Goal: Task Accomplishment & Management: Manage account settings

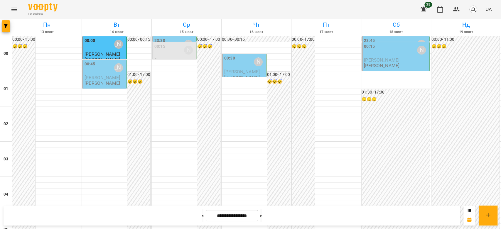
scroll to position [157, 0]
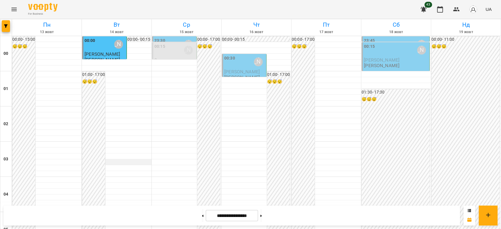
scroll to position [489, 0]
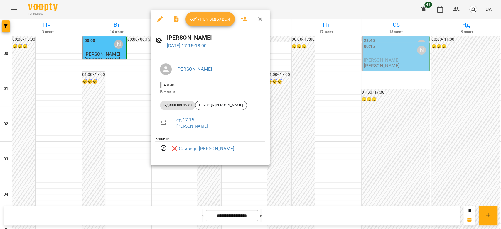
click at [124, 146] on div at bounding box center [250, 114] width 501 height 229
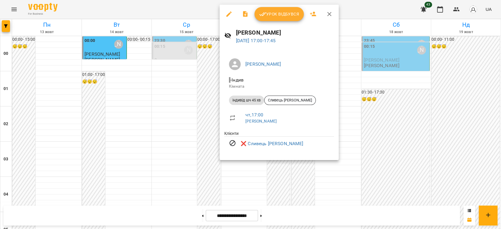
click at [121, 120] on div at bounding box center [250, 114] width 501 height 229
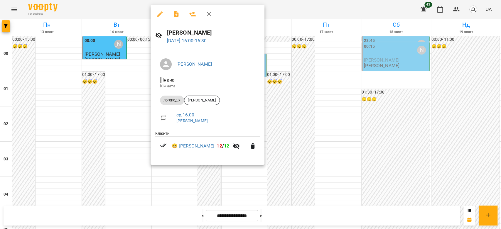
click at [133, 117] on div at bounding box center [250, 114] width 501 height 229
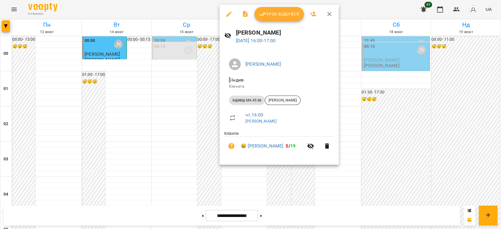
click at [196, 122] on div at bounding box center [250, 114] width 501 height 229
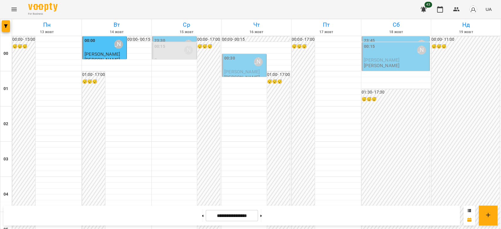
scroll to position [581, 0]
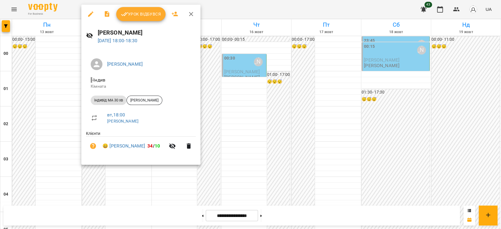
click at [349, 105] on div at bounding box center [250, 114] width 501 height 229
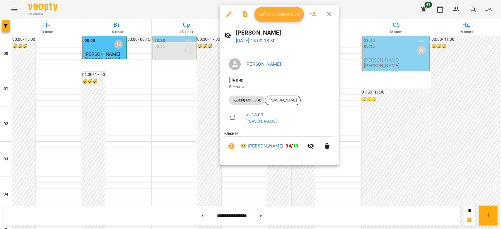
click at [169, 101] on div at bounding box center [250, 114] width 501 height 229
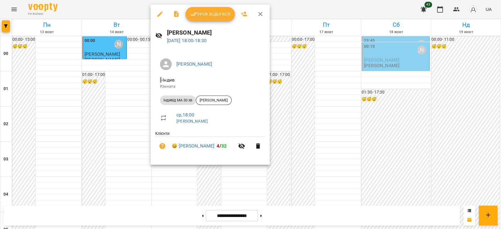
click at [329, 102] on div at bounding box center [250, 114] width 501 height 229
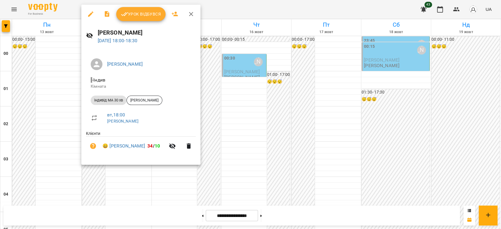
click at [245, 101] on div at bounding box center [250, 114] width 501 height 229
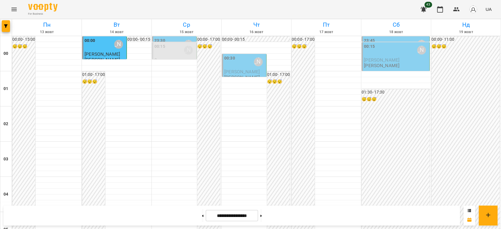
scroll to position [548, 0]
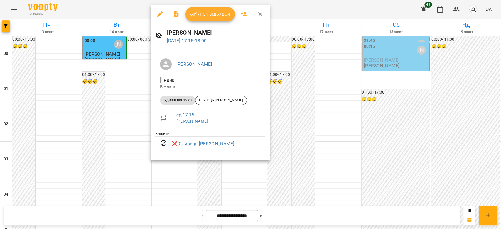
click at [138, 111] on div at bounding box center [250, 114] width 501 height 229
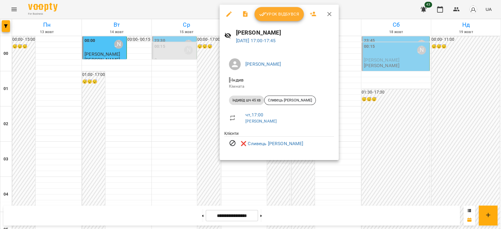
click at [89, 109] on div at bounding box center [250, 114] width 501 height 229
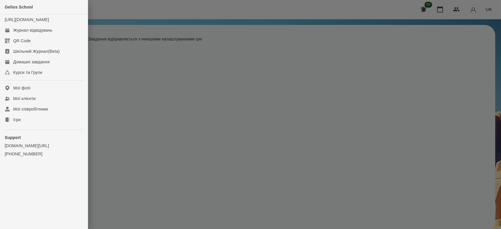
click at [108, 64] on div at bounding box center [250, 114] width 501 height 229
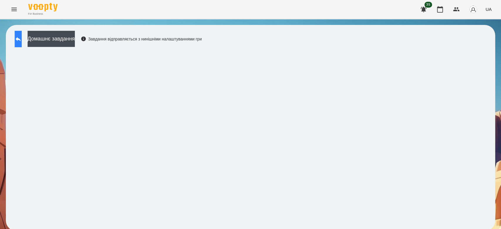
click at [20, 39] on button at bounding box center [18, 39] width 7 height 16
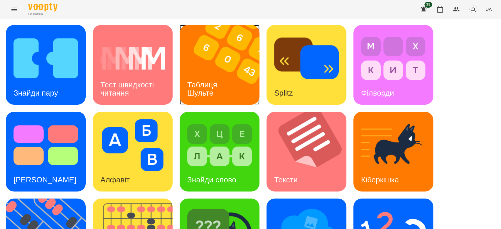
click at [235, 61] on img at bounding box center [223, 65] width 87 height 80
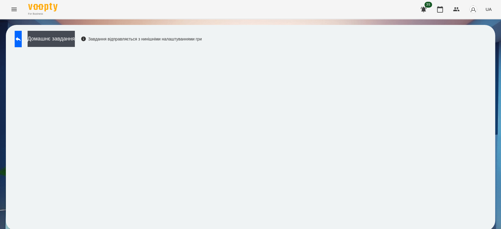
scroll to position [2, 0]
click at [22, 42] on button at bounding box center [18, 39] width 7 height 16
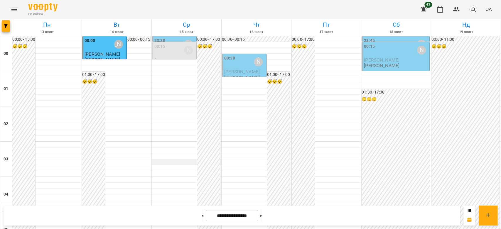
scroll to position [489, 0]
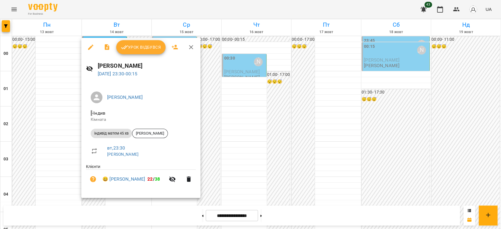
click at [234, 154] on div at bounding box center [250, 114] width 501 height 229
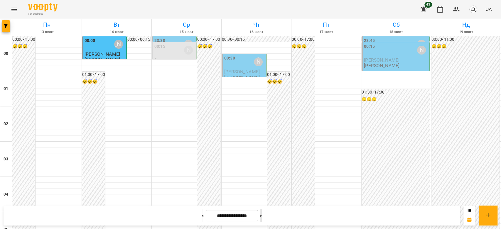
click at [262, 215] on button at bounding box center [260, 215] width 1 height 13
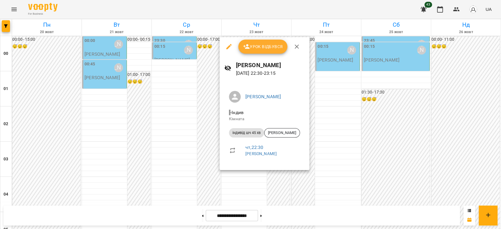
click at [257, 186] on div at bounding box center [250, 114] width 501 height 229
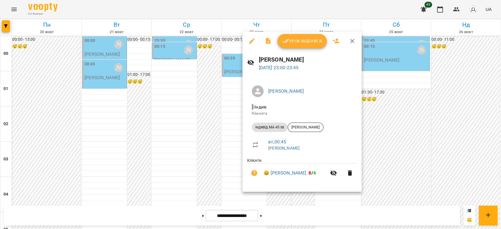
click at [230, 176] on div at bounding box center [250, 114] width 501 height 229
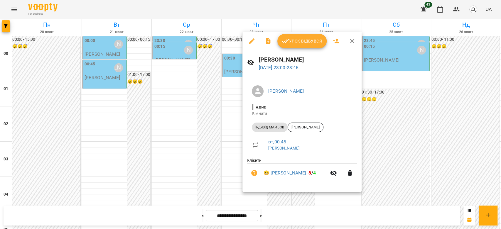
click at [214, 150] on div at bounding box center [250, 114] width 501 height 229
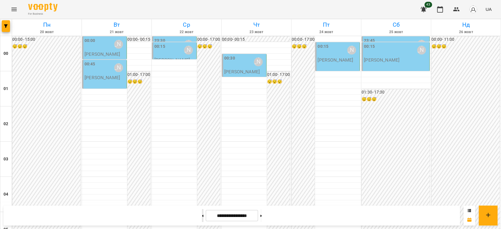
click at [202, 220] on button at bounding box center [202, 215] width 1 height 13
type input "**********"
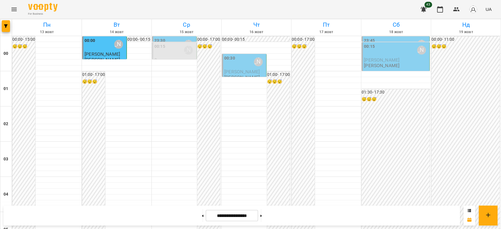
scroll to position [581, 0]
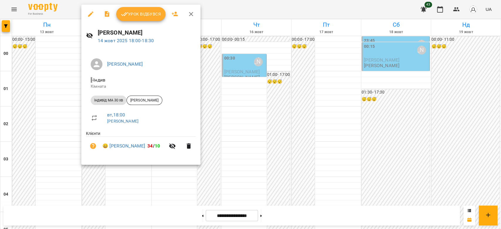
click at [280, 127] on div at bounding box center [250, 114] width 501 height 229
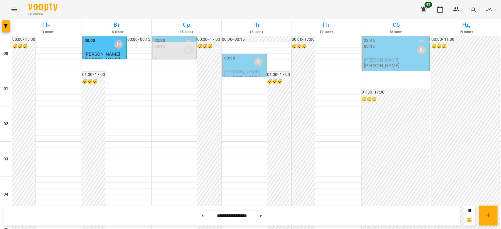
scroll to position [679, 0]
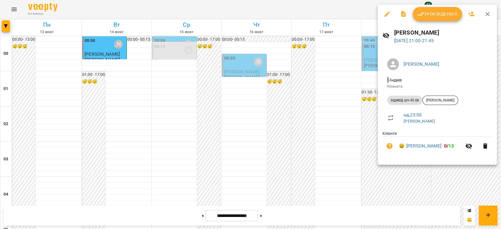
click at [342, 137] on div at bounding box center [250, 114] width 501 height 229
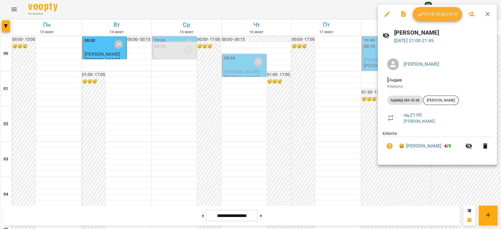
click at [336, 120] on div at bounding box center [250, 114] width 501 height 229
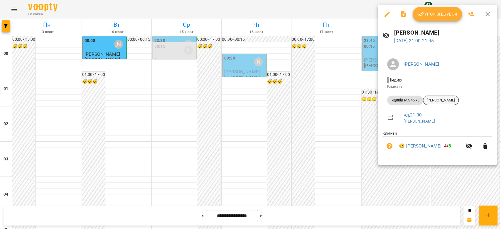
click at [446, 99] on span "[PERSON_NAME]" at bounding box center [440, 100] width 35 height 5
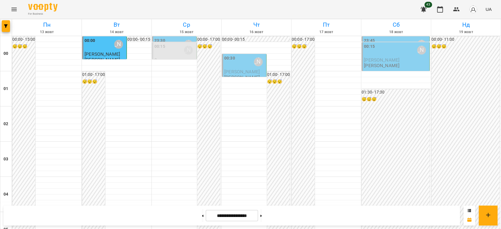
scroll to position [522, 0]
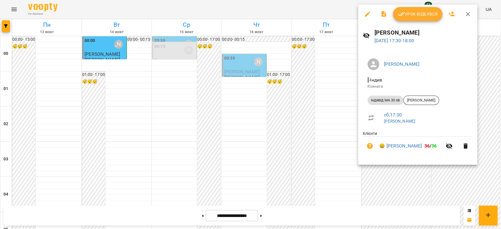
click at [242, 112] on div at bounding box center [250, 114] width 501 height 229
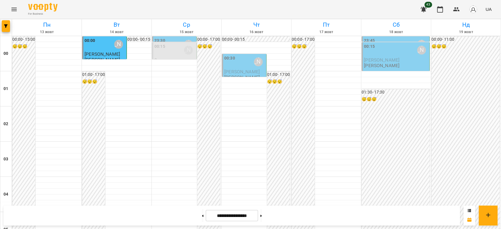
scroll to position [548, 0]
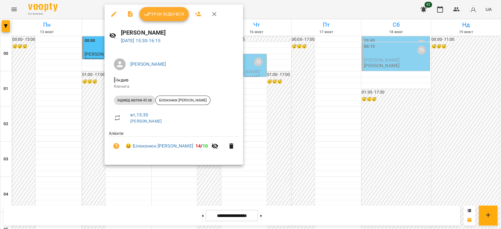
click at [146, 16] on icon "button" at bounding box center [147, 14] width 7 height 7
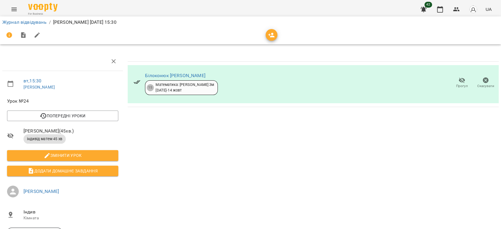
click at [42, 19] on li "Журнал відвідувань" at bounding box center [24, 22] width 44 height 7
click at [43, 23] on link "Журнал відвідувань" at bounding box center [24, 22] width 44 height 6
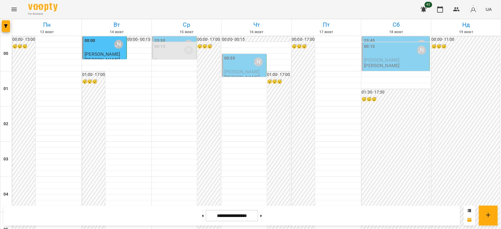
scroll to position [522, 0]
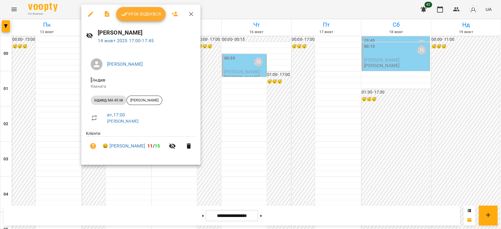
click at [255, 117] on div at bounding box center [250, 114] width 501 height 229
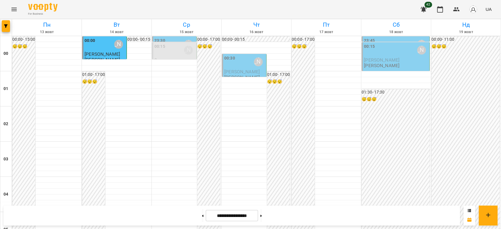
scroll to position [587, 0]
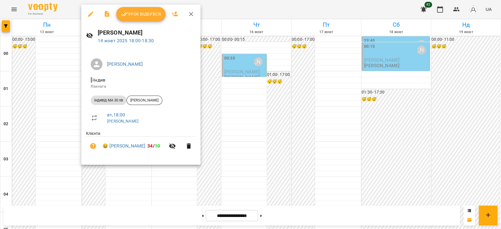
click at [241, 106] on div at bounding box center [250, 114] width 501 height 229
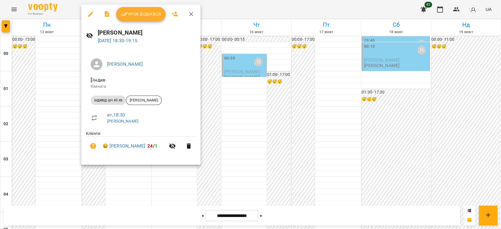
click at [229, 108] on div at bounding box center [250, 114] width 501 height 229
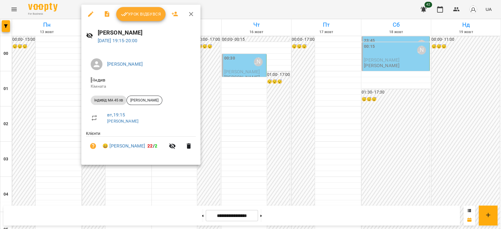
click at [280, 132] on div at bounding box center [250, 114] width 501 height 229
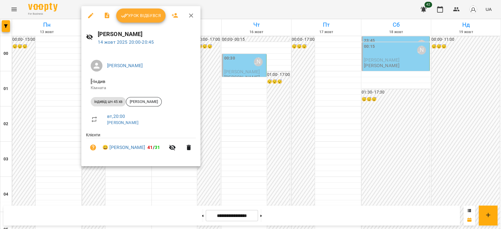
click at [237, 144] on div at bounding box center [250, 114] width 501 height 229
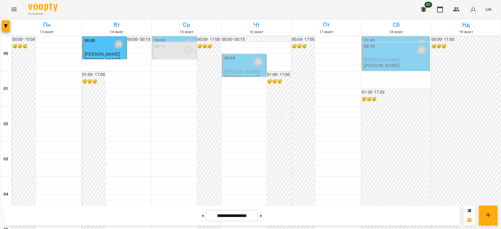
scroll to position [679, 0]
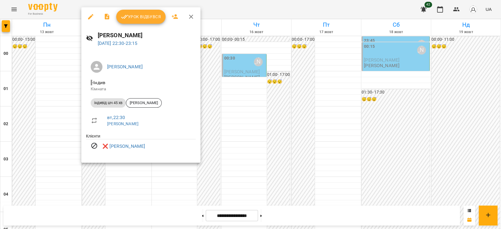
click at [284, 127] on div at bounding box center [250, 114] width 501 height 229
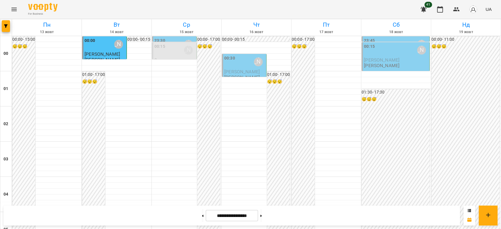
scroll to position [548, 0]
click at [16, 9] on icon "Menu" at bounding box center [14, 9] width 7 height 7
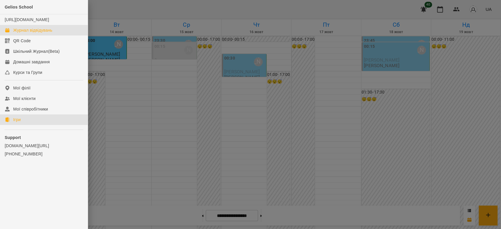
click at [28, 125] on link "Ігри" at bounding box center [44, 120] width 88 height 11
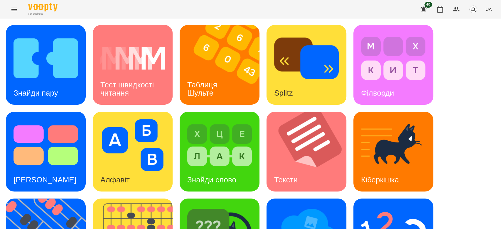
scroll to position [98, 0]
click at [307, 98] on div "Знайди пару Тест швидкості читання Таблиця [PERSON_NAME] Splitz Філворди Тест С…" at bounding box center [250, 195] width 489 height 341
click at [311, 206] on img at bounding box center [306, 232] width 65 height 52
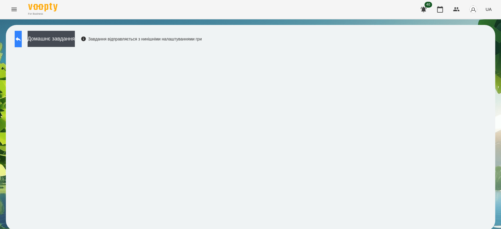
click at [22, 39] on button at bounding box center [18, 39] width 7 height 16
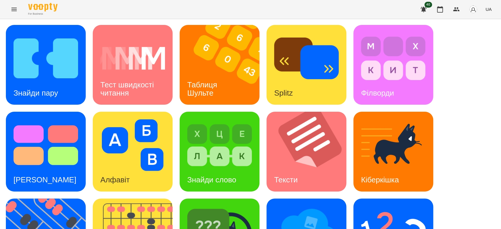
scroll to position [142, 0]
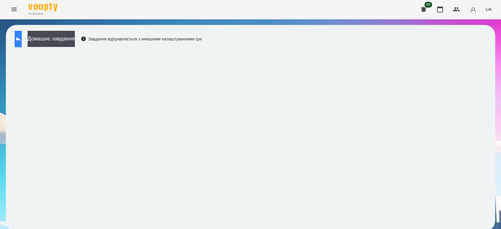
click at [22, 39] on icon at bounding box center [18, 39] width 7 height 7
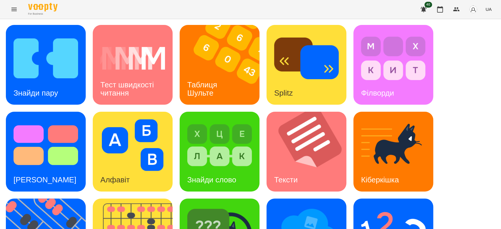
scroll to position [142, 0]
click at [371, 206] on img at bounding box center [393, 232] width 65 height 52
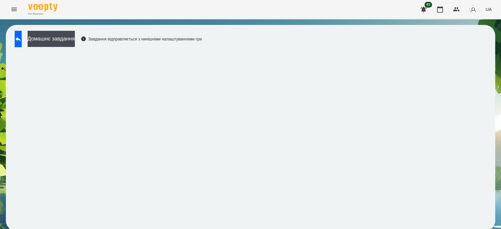
scroll to position [2, 0]
click at [21, 37] on icon at bounding box center [18, 39] width 5 height 4
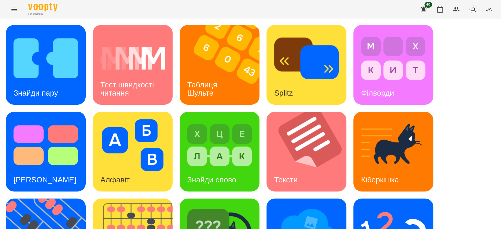
scroll to position [142, 0]
click at [237, 206] on img at bounding box center [219, 232] width 65 height 52
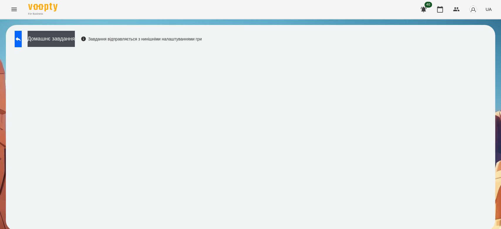
scroll to position [2, 0]
click at [22, 37] on icon at bounding box center [18, 39] width 7 height 7
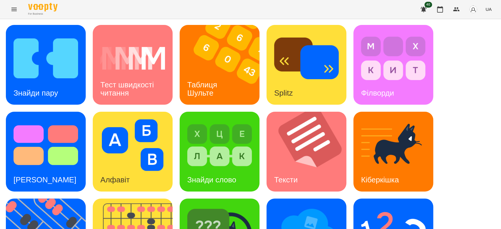
scroll to position [142, 0]
click at [400, 206] on img at bounding box center [393, 232] width 65 height 52
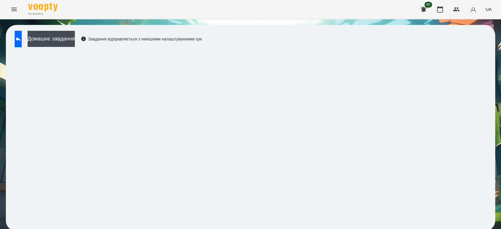
scroll to position [2, 0]
click at [22, 42] on button at bounding box center [18, 39] width 7 height 16
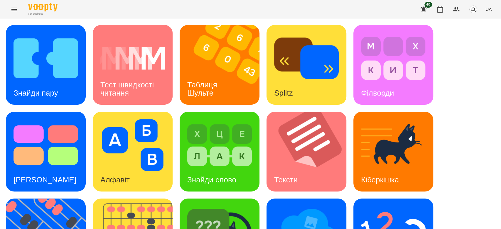
click at [16, 8] on icon "Menu" at bounding box center [14, 9] width 7 height 7
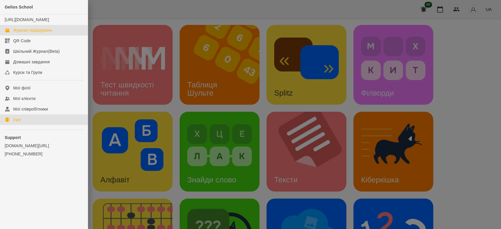
click at [38, 33] on div "Журнал відвідувань" at bounding box center [32, 30] width 39 height 6
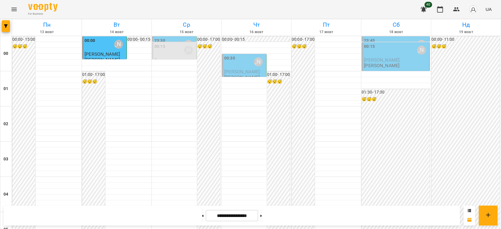
scroll to position [554, 0]
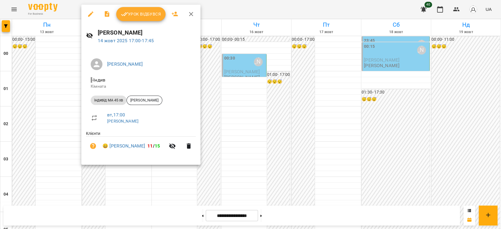
click at [141, 16] on span "Урок відбувся" at bounding box center [141, 14] width 40 height 7
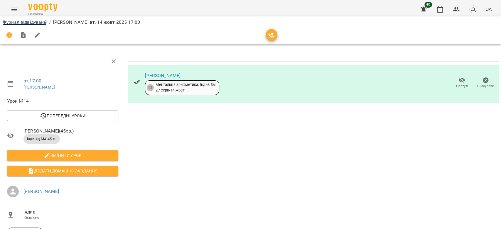
click at [30, 24] on link "Журнал відвідувань" at bounding box center [24, 22] width 44 height 6
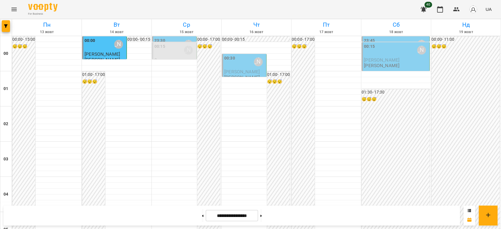
scroll to position [679, 0]
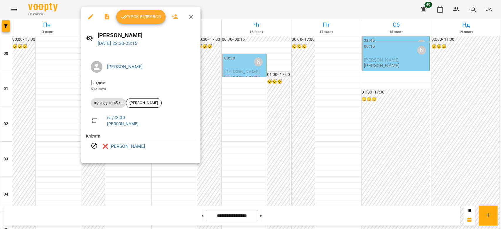
click at [241, 161] on div at bounding box center [250, 114] width 501 height 229
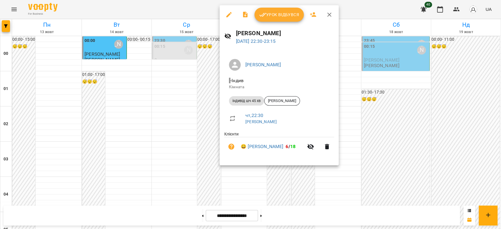
click at [199, 153] on div at bounding box center [250, 114] width 501 height 229
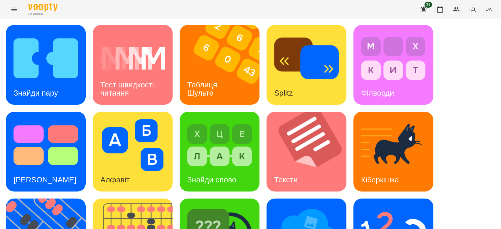
scroll to position [33, 0]
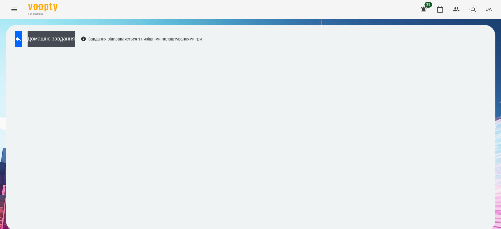
scroll to position [2, 0]
click at [18, 38] on button at bounding box center [18, 39] width 7 height 16
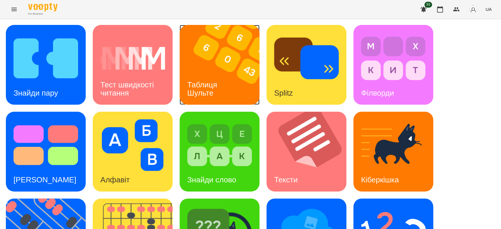
click at [239, 79] on img at bounding box center [223, 65] width 87 height 80
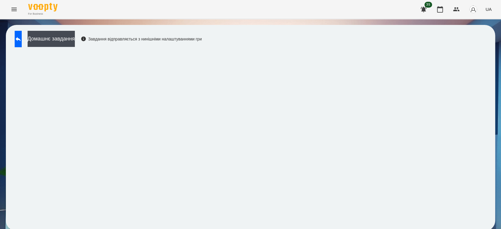
scroll to position [2, 0]
click at [19, 37] on button at bounding box center [18, 39] width 7 height 16
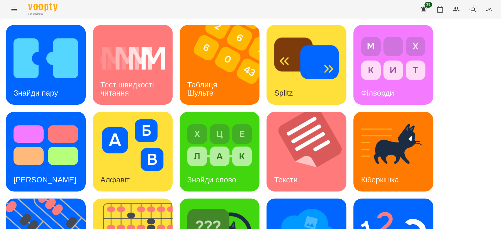
scroll to position [142, 0]
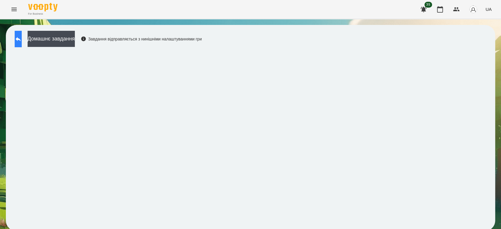
click at [21, 40] on icon at bounding box center [18, 39] width 7 height 7
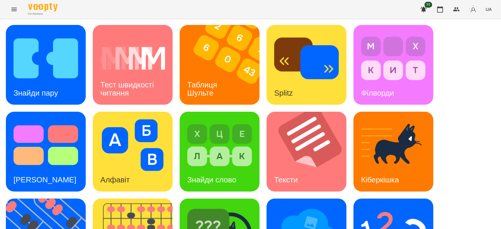
scroll to position [142, 0]
click at [404, 206] on img at bounding box center [393, 232] width 65 height 52
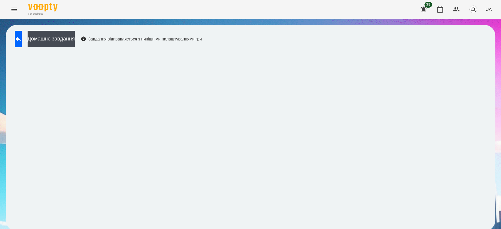
scroll to position [2, 0]
click at [21, 40] on icon at bounding box center [18, 39] width 7 height 7
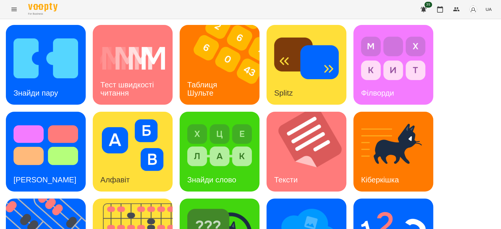
click at [476, 95] on div "Знайди пару Тест швидкості читання Таблиця [PERSON_NAME] Splitz Філворди Тест С…" at bounding box center [250, 195] width 489 height 341
click at [381, 206] on img at bounding box center [393, 232] width 65 height 52
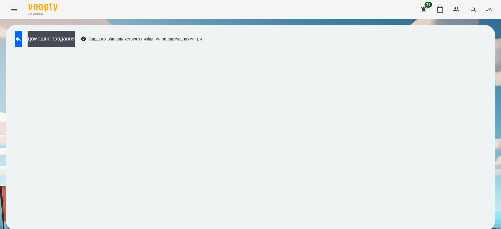
scroll to position [2, 0]
click at [22, 37] on button at bounding box center [18, 39] width 7 height 16
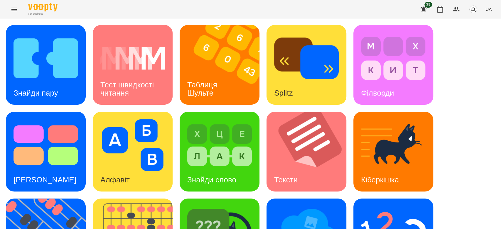
scroll to position [65, 0]
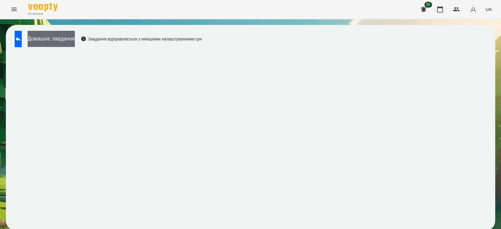
click at [58, 37] on button "Домашнє завдання" at bounding box center [51, 39] width 47 height 16
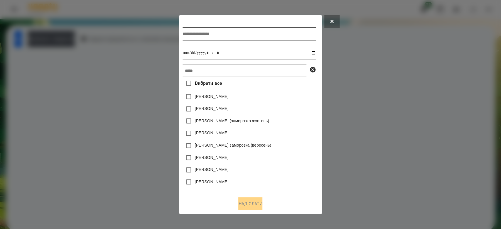
click at [260, 39] on input "text" at bounding box center [250, 34] width 134 height 14
type input "*********"
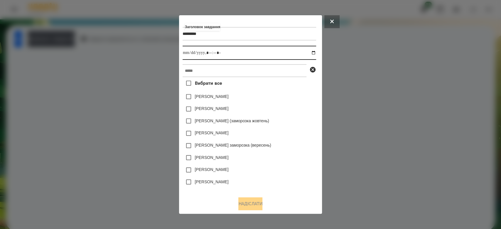
click at [316, 52] on input "datetime-local" at bounding box center [250, 53] width 134 height 14
click at [313, 53] on input "datetime-local" at bounding box center [250, 53] width 134 height 14
type input "**********"
drag, startPoint x: 291, startPoint y: 98, endPoint x: 290, endPoint y: 79, distance: 19.1
click at [291, 97] on div "Коля Главач" at bounding box center [250, 97] width 134 height 12
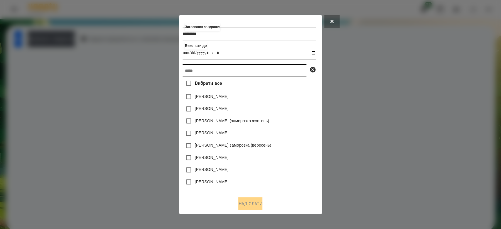
click at [287, 69] on input "text" at bounding box center [245, 70] width 124 height 13
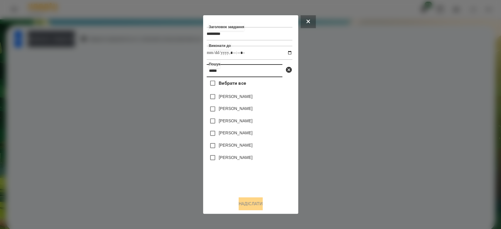
type input "*****"
click at [242, 112] on label "[PERSON_NAME]" at bounding box center [236, 109] width 34 height 6
click at [259, 201] on button "Надіслати" at bounding box center [251, 204] width 24 height 13
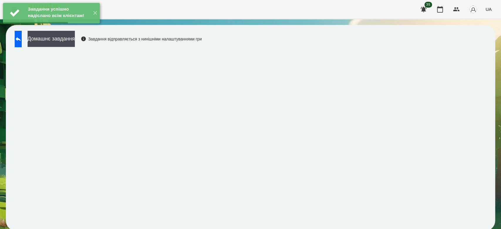
click at [14, 40] on div "Домашнє завдання Завдання відправляється з нинішніми налаштуваннями гри" at bounding box center [107, 40] width 190 height 19
click at [22, 45] on button at bounding box center [18, 39] width 7 height 16
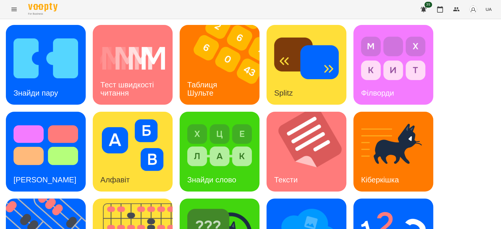
scroll to position [142, 0]
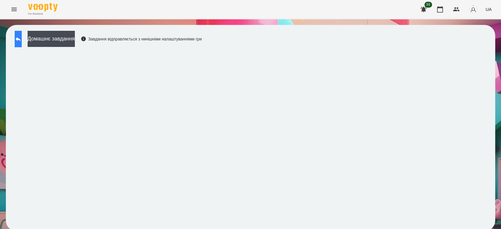
click at [17, 38] on button at bounding box center [18, 39] width 7 height 16
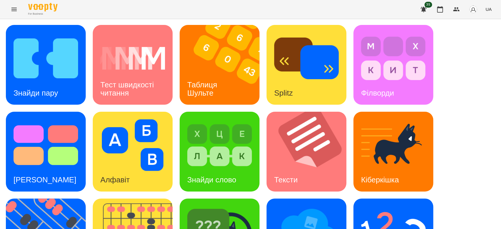
scroll to position [142, 0]
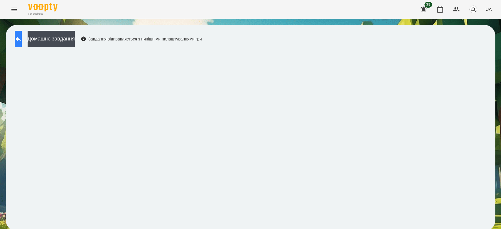
click at [21, 35] on button at bounding box center [18, 39] width 7 height 16
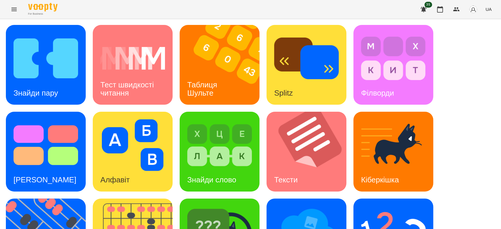
scroll to position [142, 0]
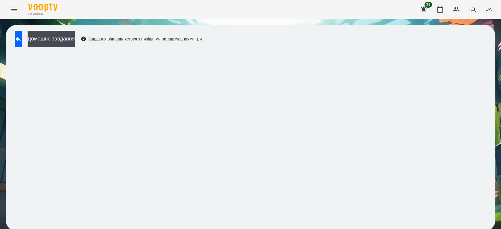
scroll to position [2, 0]
click at [21, 39] on icon at bounding box center [18, 39] width 7 height 7
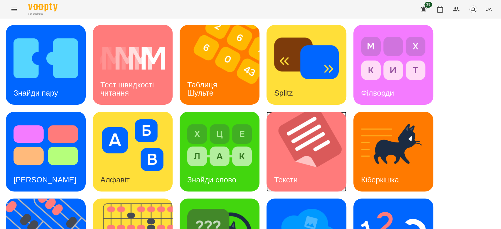
click at [303, 163] on img at bounding box center [310, 152] width 87 height 80
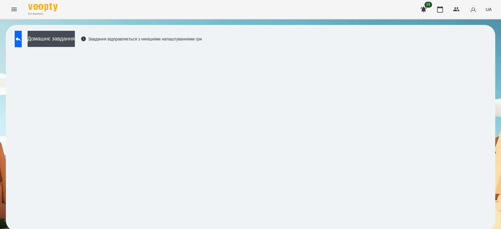
scroll to position [2, 0]
click at [21, 37] on icon at bounding box center [18, 39] width 5 height 4
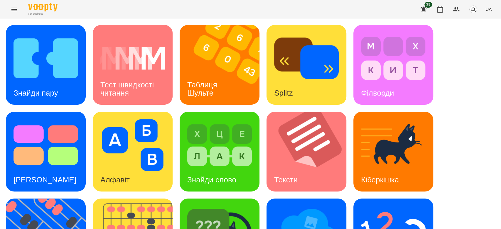
scroll to position [98, 0]
click at [301, 169] on div "Тексти" at bounding box center [286, 180] width 39 height 23
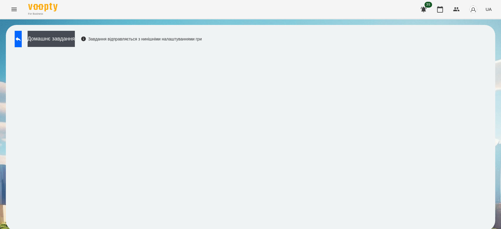
drag, startPoint x: 378, startPoint y: 45, endPoint x: 319, endPoint y: 51, distance: 59.3
click at [377, 45] on div "Домашнє завдання Завдання відправляється з нинішніми налаштуваннями гри" at bounding box center [250, 128] width 489 height 206
drag, startPoint x: 251, startPoint y: 9, endPoint x: 244, endPoint y: 15, distance: 8.8
click at [333, 4] on div "For Business 35 UA" at bounding box center [250, 9] width 501 height 19
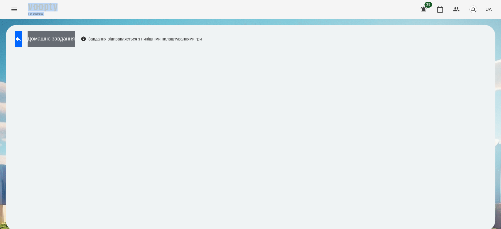
click at [74, 37] on button "Домашнє завдання" at bounding box center [51, 39] width 47 height 16
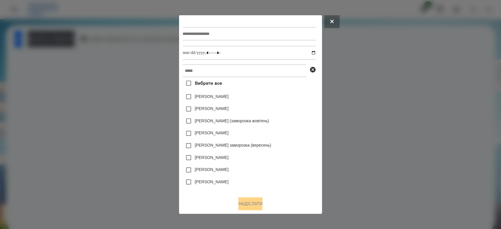
click at [87, 98] on div at bounding box center [250, 114] width 501 height 229
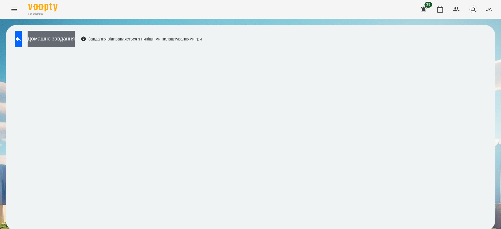
click at [75, 35] on button "Домашнє завдання" at bounding box center [51, 39] width 47 height 16
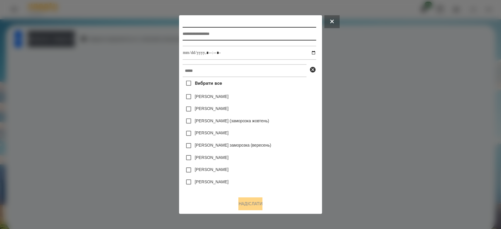
click at [227, 30] on input "text" at bounding box center [250, 34] width 134 height 14
type input "*****"
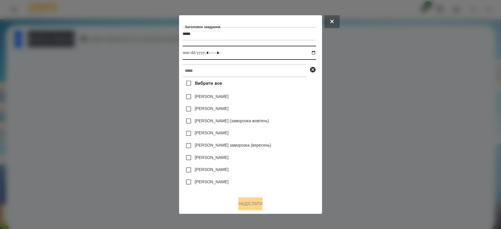
drag, startPoint x: 316, startPoint y: 51, endPoint x: 276, endPoint y: 68, distance: 43.3
click at [315, 51] on input "datetime-local" at bounding box center [250, 53] width 134 height 14
type input "**********"
click at [280, 108] on div "Емма Северен" at bounding box center [250, 109] width 134 height 12
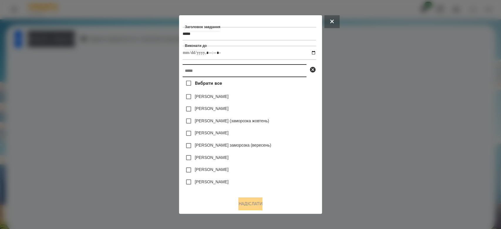
click at [274, 65] on input "text" at bounding box center [245, 70] width 124 height 13
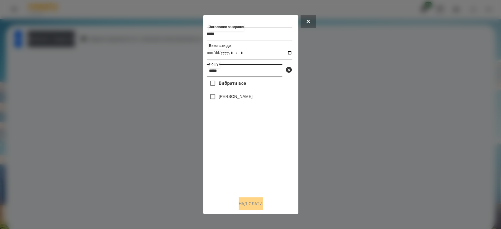
type input "*****"
click at [240, 98] on label "[PERSON_NAME]" at bounding box center [236, 97] width 34 height 6
click at [258, 206] on button "Надіслати" at bounding box center [251, 204] width 24 height 13
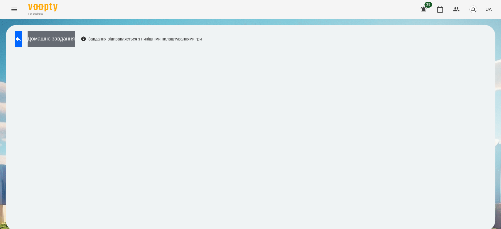
click at [67, 39] on button "Домашнє завдання" at bounding box center [51, 39] width 47 height 16
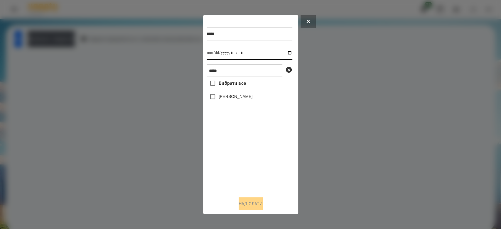
click at [285, 53] on input "datetime-local" at bounding box center [250, 53] width 86 height 14
type input "**********"
click at [264, 181] on div "Вибрати все Жуківська Вікторія" at bounding box center [250, 134] width 86 height 115
click at [249, 100] on label "[PERSON_NAME]" at bounding box center [236, 97] width 34 height 6
click at [261, 204] on button "Надіслати" at bounding box center [251, 204] width 24 height 13
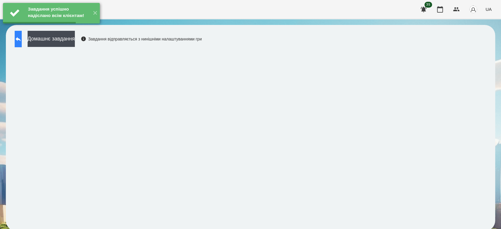
click at [22, 43] on button at bounding box center [18, 39] width 7 height 16
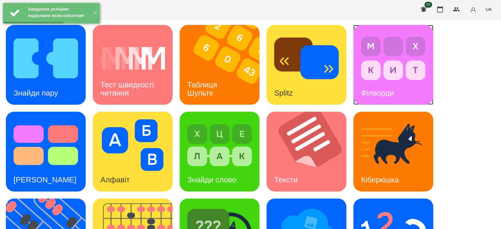
click at [386, 70] on img at bounding box center [393, 59] width 65 height 52
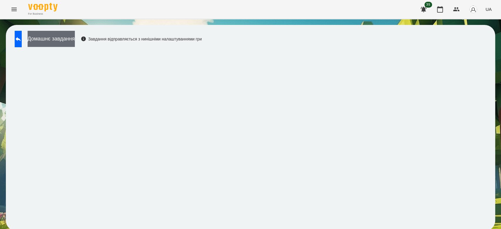
click at [75, 38] on button "Домашнє завдання" at bounding box center [51, 39] width 47 height 16
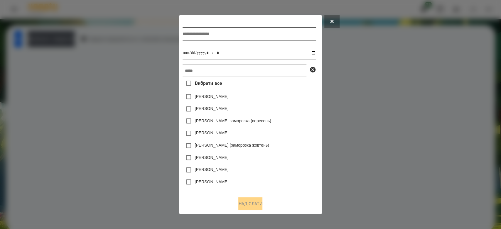
click at [279, 33] on input "text" at bounding box center [250, 34] width 134 height 14
type input "********"
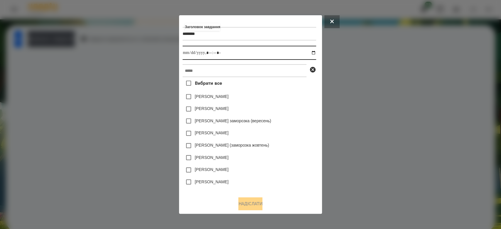
click at [316, 54] on input "datetime-local" at bounding box center [250, 53] width 134 height 14
type input "**********"
drag, startPoint x: 293, startPoint y: 111, endPoint x: 292, endPoint y: 93, distance: 17.9
click at [293, 111] on div "Емма Северен" at bounding box center [250, 109] width 134 height 12
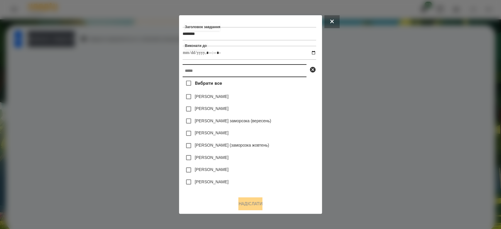
click at [284, 74] on input "text" at bounding box center [245, 70] width 124 height 13
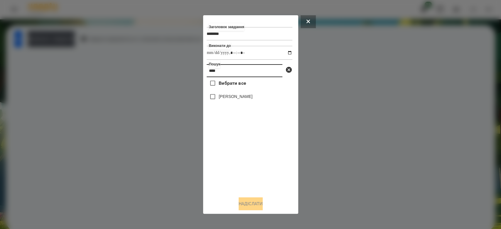
type input "****"
click at [246, 97] on label "[PERSON_NAME]" at bounding box center [236, 97] width 34 height 6
click at [258, 203] on button "Надіслати" at bounding box center [251, 204] width 24 height 13
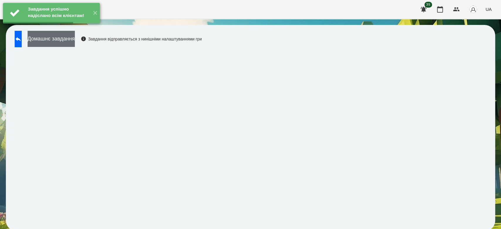
click at [67, 36] on button "Домашнє завдання" at bounding box center [51, 39] width 47 height 16
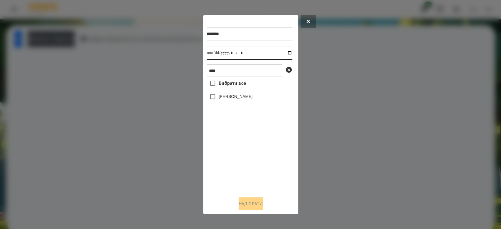
click at [283, 51] on input "datetime-local" at bounding box center [250, 53] width 86 height 14
type input "**********"
click at [283, 174] on div "Вибрати все Жуківська Вікторія" at bounding box center [250, 134] width 86 height 115
click at [237, 100] on label "[PERSON_NAME]" at bounding box center [236, 97] width 34 height 6
click at [251, 205] on button "Надіслати" at bounding box center [251, 204] width 24 height 13
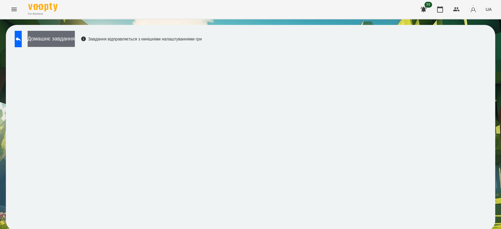
click at [75, 41] on button "Домашнє завдання" at bounding box center [51, 39] width 47 height 16
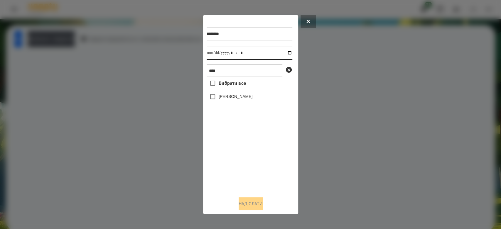
click at [285, 53] on input "datetime-local" at bounding box center [250, 53] width 86 height 14
click at [336, 121] on div at bounding box center [250, 114] width 501 height 229
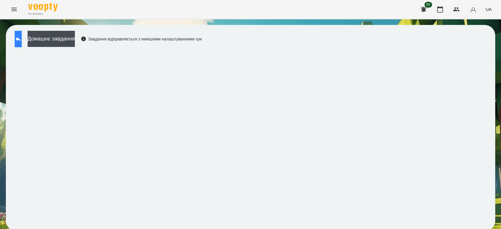
click at [14, 36] on div "Домашнє завдання Завдання відправляється з нинішніми налаштуваннями гри" at bounding box center [107, 40] width 190 height 19
click at [22, 35] on button at bounding box center [18, 39] width 7 height 16
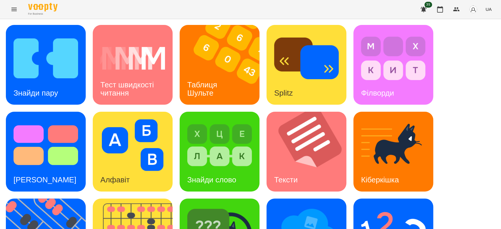
scroll to position [142, 0]
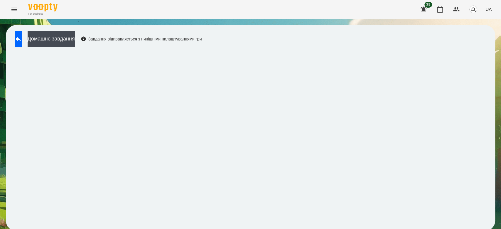
click at [83, 47] on div "Домашнє завдання Завдання відправляється з нинішніми налаштуваннями гри" at bounding box center [107, 40] width 190 height 19
click at [75, 42] on button "Домашнє завдання" at bounding box center [51, 39] width 47 height 16
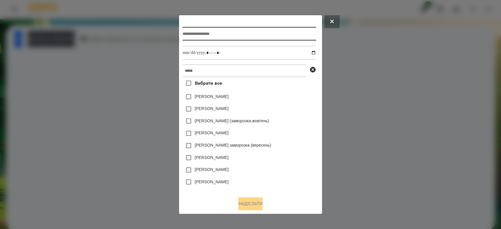
click at [223, 33] on input "text" at bounding box center [250, 34] width 134 height 14
type input "*********"
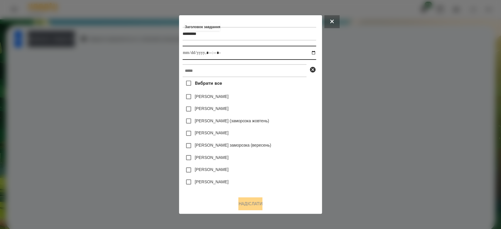
click at [315, 53] on input "datetime-local" at bounding box center [250, 53] width 134 height 14
type input "**********"
drag, startPoint x: 302, startPoint y: 108, endPoint x: 291, endPoint y: 71, distance: 38.7
click at [303, 107] on div "Емма Северен" at bounding box center [250, 109] width 134 height 12
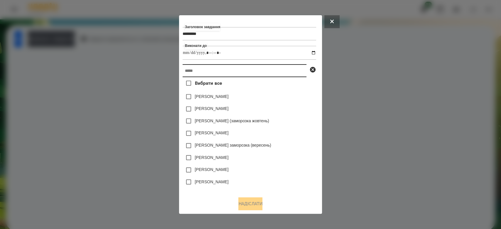
click at [290, 70] on input "text" at bounding box center [245, 70] width 124 height 13
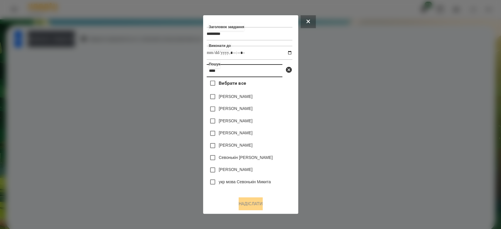
type input "****"
click at [233, 135] on label "[PERSON_NAME]" at bounding box center [236, 133] width 34 height 6
click at [250, 206] on button "Надіслати" at bounding box center [251, 204] width 24 height 13
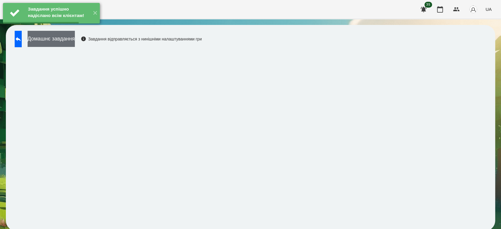
click at [75, 44] on button "Домашнє завдання" at bounding box center [51, 39] width 47 height 16
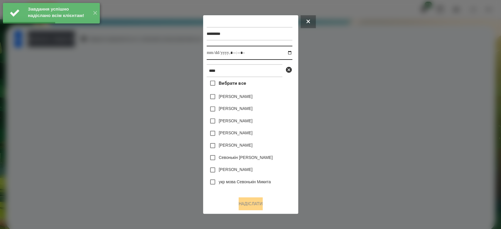
click at [284, 51] on input "datetime-local" at bounding box center [250, 53] width 86 height 14
type input "**********"
click at [273, 148] on div "Микитюк Діана" at bounding box center [250, 146] width 86 height 12
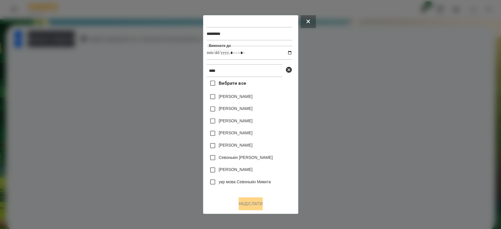
click at [243, 133] on label "[PERSON_NAME]" at bounding box center [236, 133] width 34 height 6
click at [252, 209] on button "Надіслати" at bounding box center [251, 204] width 24 height 13
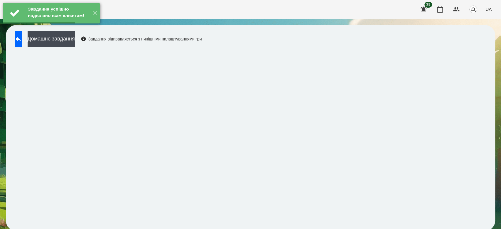
click at [75, 40] on button "Домашнє завдання" at bounding box center [51, 39] width 47 height 16
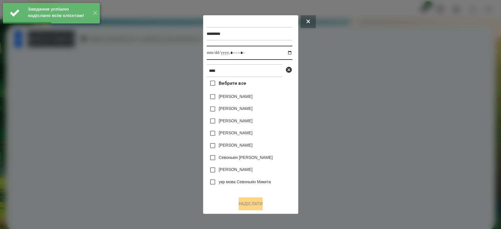
click at [284, 53] on input "datetime-local" at bounding box center [250, 53] width 86 height 14
type input "**********"
drag, startPoint x: 274, startPoint y: 164, endPoint x: 271, endPoint y: 158, distance: 6.4
click at [274, 164] on div "Севонькін Микита" at bounding box center [250, 158] width 86 height 12
click at [248, 136] on label "[PERSON_NAME]" at bounding box center [236, 133] width 34 height 6
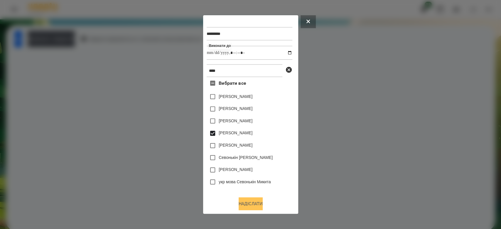
click at [258, 207] on button "Надіслати" at bounding box center [251, 204] width 24 height 13
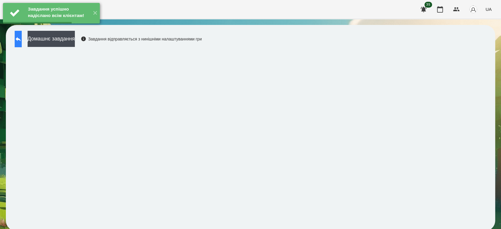
click at [22, 42] on button at bounding box center [18, 39] width 7 height 16
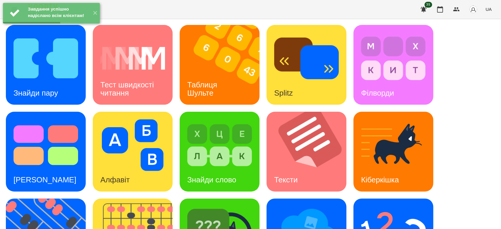
scroll to position [142, 0]
click at [383, 206] on img at bounding box center [393, 232] width 65 height 52
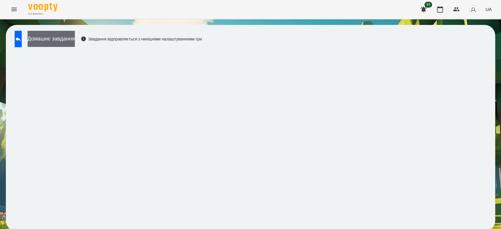
click at [75, 38] on button "Домашнє завдання" at bounding box center [51, 39] width 47 height 16
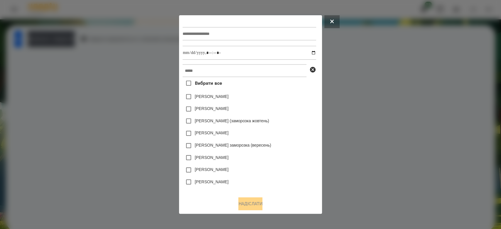
click at [360, 62] on div at bounding box center [250, 114] width 501 height 229
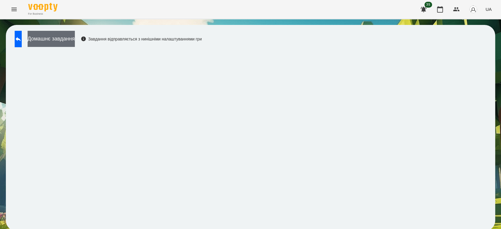
click at [69, 39] on button "Домашнє завдання" at bounding box center [51, 39] width 47 height 16
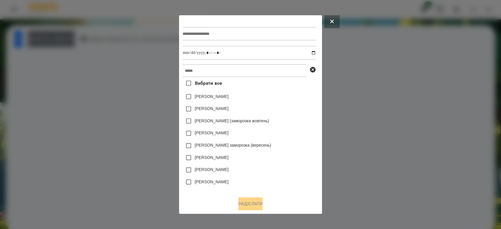
click at [211, 32] on input "text" at bounding box center [250, 34] width 134 height 14
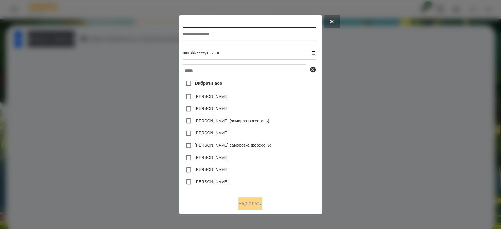
click at [223, 30] on input "text" at bounding box center [250, 34] width 134 height 14
click at [227, 34] on input "text" at bounding box center [250, 34] width 134 height 14
click at [238, 34] on input "text" at bounding box center [250, 34] width 134 height 14
click at [277, 35] on input "text" at bounding box center [250, 34] width 134 height 14
type input "**********"
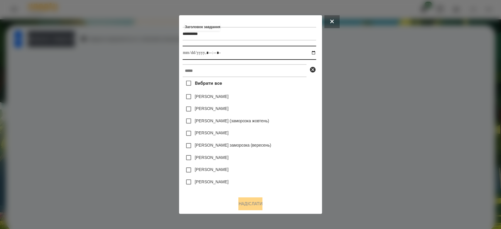
click at [315, 52] on input "datetime-local" at bounding box center [250, 53] width 134 height 14
type input "**********"
drag, startPoint x: 291, startPoint y: 116, endPoint x: 291, endPoint y: 107, distance: 8.5
click at [291, 116] on div "Дамір Карпов (заморозка жовтень)" at bounding box center [250, 121] width 134 height 12
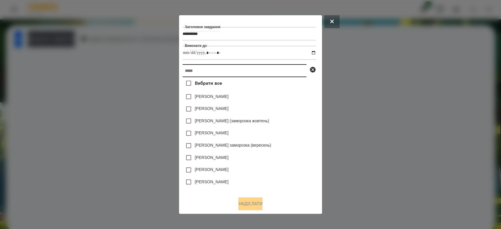
click at [275, 74] on input "text" at bounding box center [245, 70] width 124 height 13
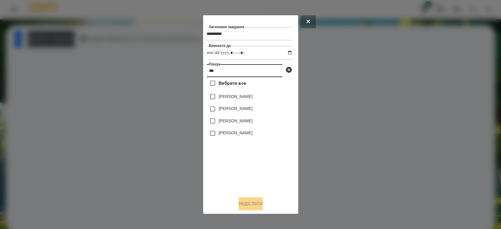
type input "***"
click at [231, 105] on div "[PERSON_NAME]" at bounding box center [250, 109] width 86 height 12
click at [234, 110] on label "[PERSON_NAME]" at bounding box center [236, 109] width 34 height 6
click at [261, 206] on button "Надіслати" at bounding box center [251, 204] width 24 height 13
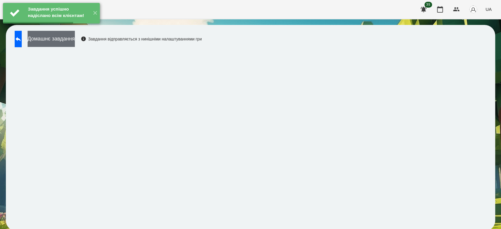
click at [71, 37] on button "Домашнє завдання" at bounding box center [51, 39] width 47 height 16
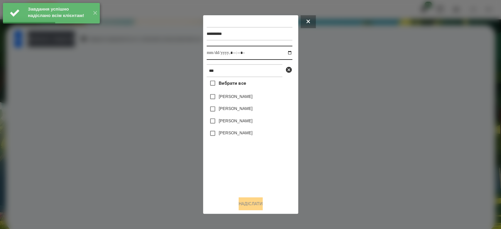
click at [284, 53] on input "datetime-local" at bounding box center [250, 53] width 86 height 14
type input "**********"
click at [258, 174] on div "Вибрати все Федір Жук Жуківська Вікторія Стужук Клім Стужук Гліб" at bounding box center [250, 134] width 86 height 115
click at [241, 110] on label "[PERSON_NAME]" at bounding box center [236, 109] width 34 height 6
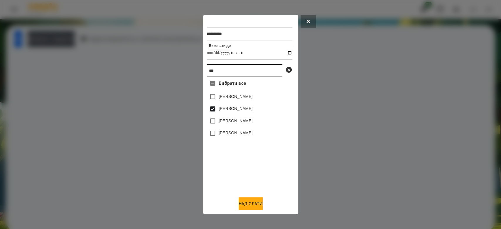
drag, startPoint x: 263, startPoint y: 73, endPoint x: 158, endPoint y: 72, distance: 105.4
click at [158, 72] on div "**********" at bounding box center [250, 114] width 501 height 229
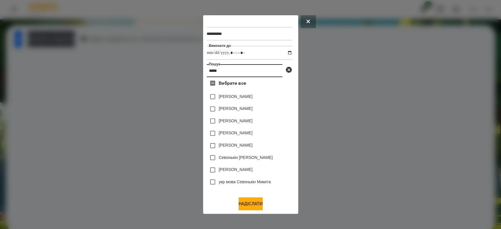
type input "*****"
click at [242, 133] on label "[PERSON_NAME]" at bounding box center [236, 133] width 34 height 6
click at [256, 204] on button "Надіслати" at bounding box center [251, 204] width 24 height 13
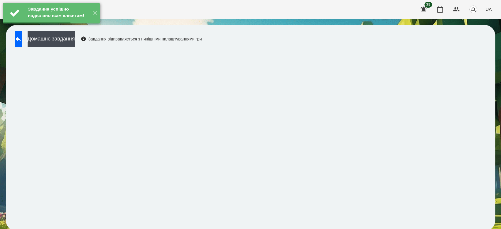
click at [73, 41] on button "Домашнє завдання" at bounding box center [51, 39] width 47 height 16
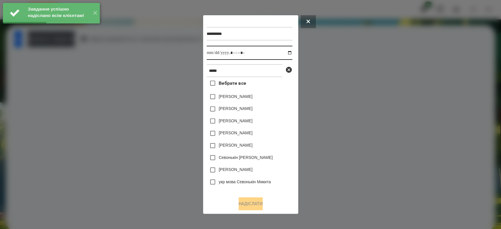
click at [280, 49] on input "datetime-local" at bounding box center [250, 53] width 86 height 14
click at [288, 52] on input "datetime-local" at bounding box center [250, 53] width 86 height 14
type input "**********"
click at [269, 149] on div "Микитюк Діана" at bounding box center [250, 146] width 86 height 12
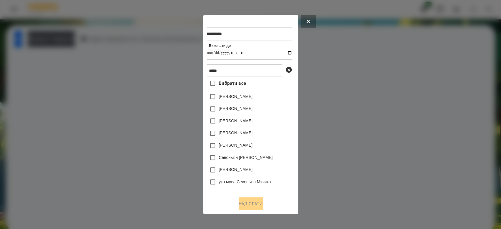
click at [246, 136] on label "[PERSON_NAME]" at bounding box center [236, 133] width 34 height 6
click at [257, 200] on button "Надіслати" at bounding box center [251, 204] width 24 height 13
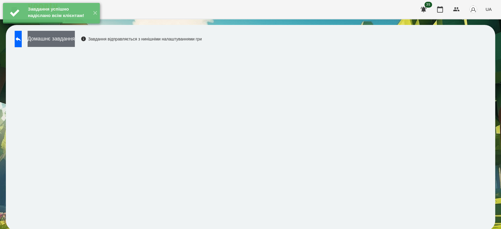
click at [75, 38] on button "Домашнє завдання" at bounding box center [51, 39] width 47 height 16
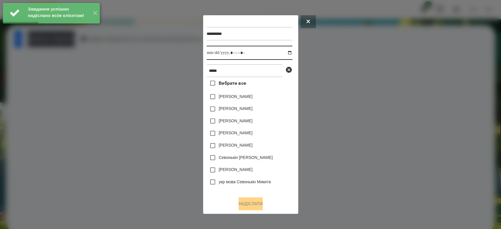
click at [284, 53] on input "datetime-local" at bounding box center [250, 53] width 86 height 14
click at [343, 120] on div at bounding box center [250, 114] width 501 height 229
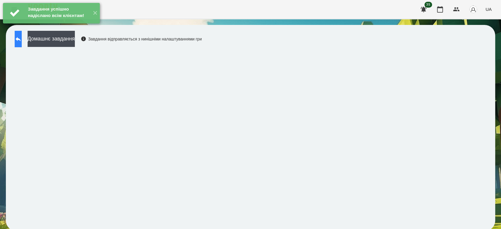
click at [16, 38] on button at bounding box center [18, 39] width 7 height 16
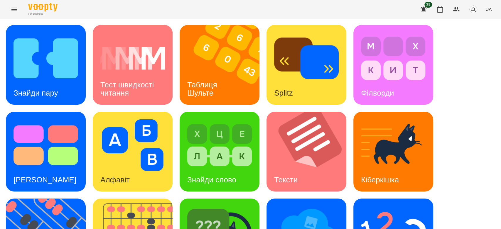
scroll to position [142, 0]
click at [380, 206] on img at bounding box center [393, 232] width 65 height 52
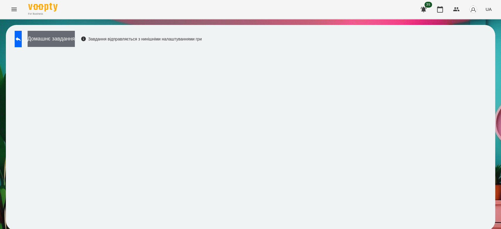
click at [75, 44] on button "Домашнє завдання" at bounding box center [51, 39] width 47 height 16
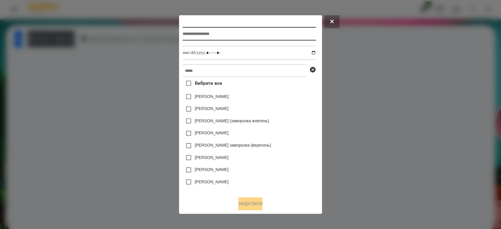
click at [228, 32] on input "text" at bounding box center [250, 34] width 134 height 14
type input "*********"
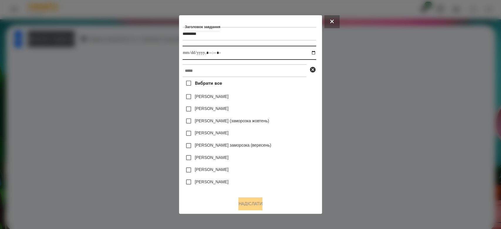
click at [316, 50] on input "datetime-local" at bounding box center [250, 53] width 134 height 14
type input "**********"
click at [287, 108] on div "Емма Северен" at bounding box center [250, 109] width 134 height 12
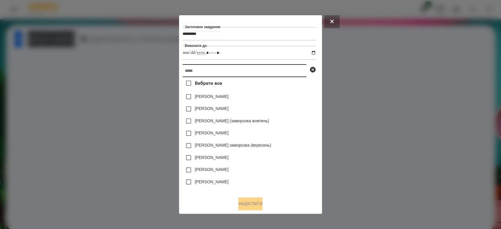
click at [278, 71] on input "text" at bounding box center [245, 70] width 124 height 13
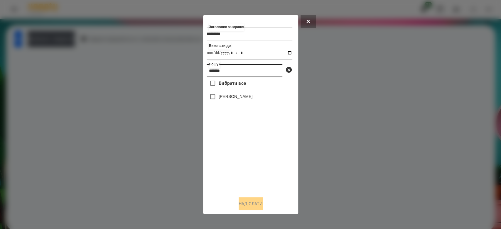
type input "*******"
click at [252, 96] on label "[PERSON_NAME]" at bounding box center [236, 97] width 34 height 6
click at [257, 203] on button "Надіслати" at bounding box center [251, 204] width 24 height 13
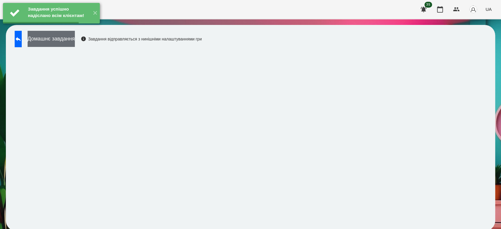
click at [75, 37] on button "Домашнє завдання" at bounding box center [51, 39] width 47 height 16
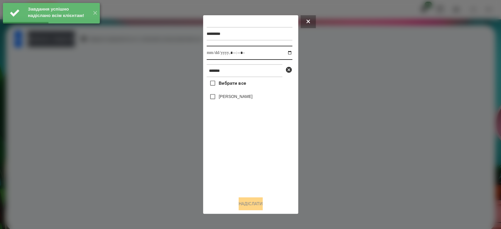
click at [284, 53] on input "datetime-local" at bounding box center [250, 53] width 86 height 14
type input "**********"
click at [258, 168] on div "Вибрати все Микитенко Ярослав" at bounding box center [250, 134] width 86 height 115
click at [247, 95] on label "[PERSON_NAME]" at bounding box center [236, 97] width 34 height 6
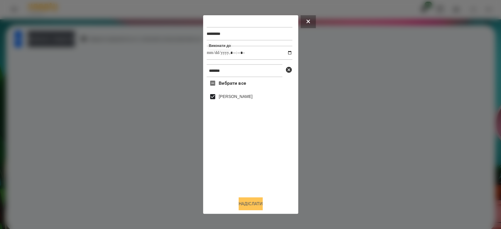
click at [254, 203] on button "Надіслати" at bounding box center [251, 204] width 24 height 13
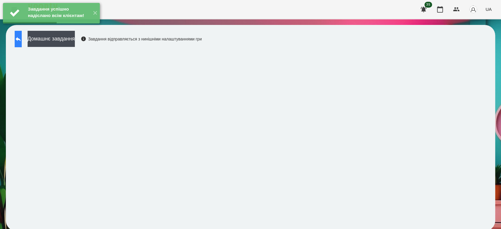
click at [22, 40] on button at bounding box center [18, 39] width 7 height 16
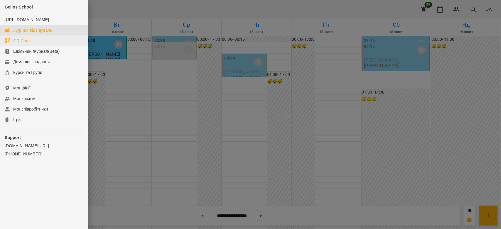
scroll to position [679, 0]
click at [16, 123] on div "Ігри" at bounding box center [16, 120] width 7 height 6
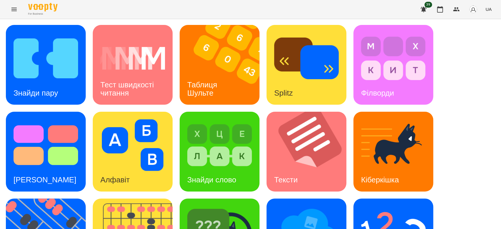
scroll to position [142, 0]
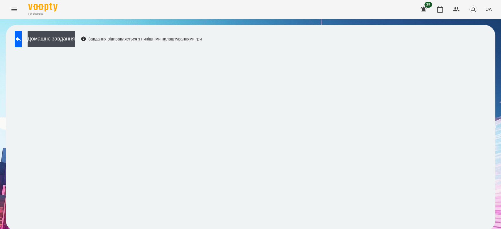
click at [29, 49] on div "Домашнє завдання Завдання відправляється з нинішніми налаштуваннями гри" at bounding box center [107, 40] width 190 height 19
click at [22, 42] on icon at bounding box center [18, 39] width 7 height 7
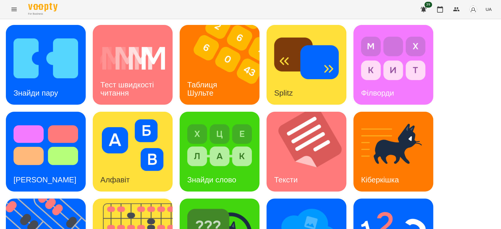
click at [17, 10] on icon "Menu" at bounding box center [14, 9] width 7 height 7
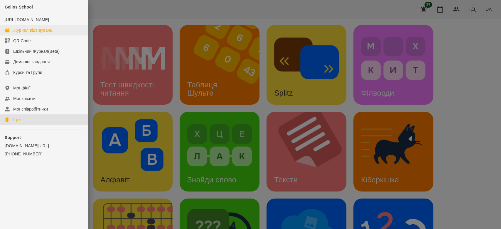
click at [46, 31] on ul "[URL][DOMAIN_NAME] Журнал відвідувань QR Code Шкільний Журнал(Beta) Домашні зав…" at bounding box center [44, 45] width 88 height 63
click at [47, 33] on div "Журнал відвідувань" at bounding box center [32, 30] width 39 height 6
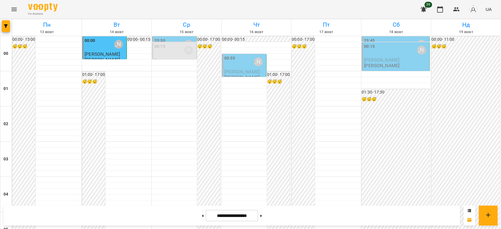
scroll to position [620, 0]
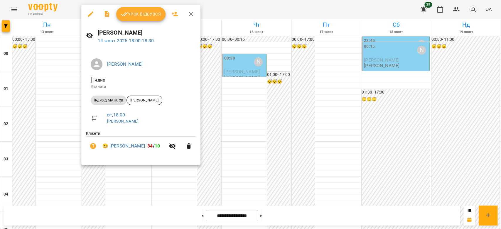
click at [142, 16] on span "Урок відбувся" at bounding box center [141, 14] width 40 height 7
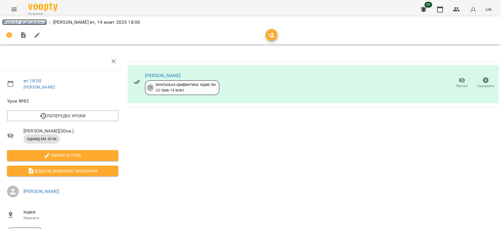
click at [35, 21] on link "Журнал відвідувань" at bounding box center [24, 22] width 44 height 6
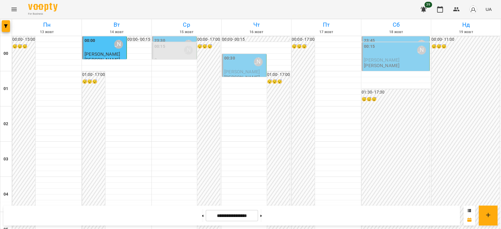
scroll to position [620, 0]
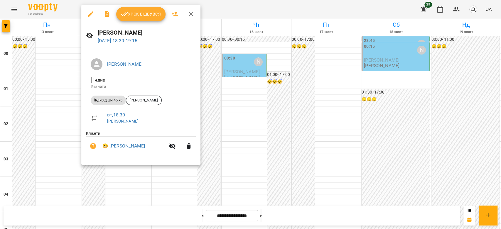
click at [147, 13] on span "Урок відбувся" at bounding box center [141, 14] width 40 height 7
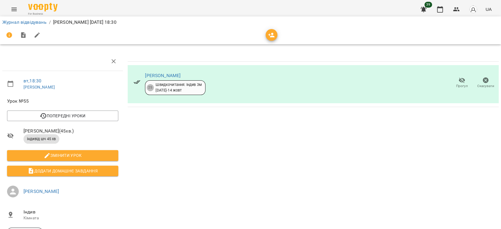
click at [31, 25] on li "Журнал відвідувань" at bounding box center [24, 22] width 44 height 7
click at [33, 23] on link "Журнал відвідувань" at bounding box center [24, 22] width 44 height 6
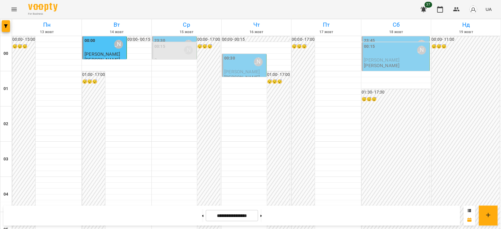
scroll to position [613, 0]
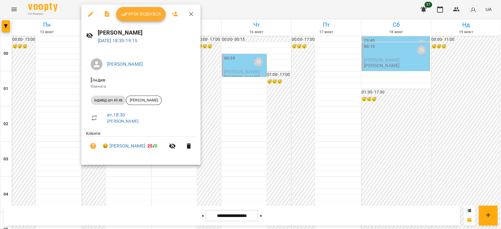
click at [146, 16] on span "Урок відбувся" at bounding box center [141, 14] width 40 height 7
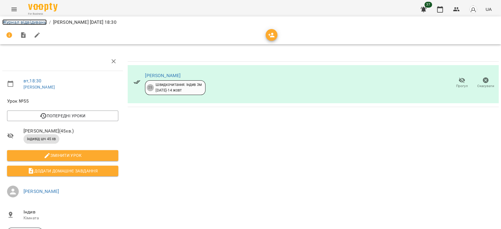
click at [26, 22] on link "Журнал відвідувань" at bounding box center [24, 22] width 44 height 6
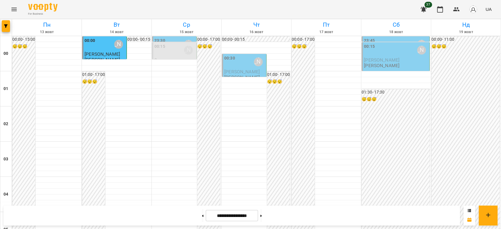
scroll to position [587, 0]
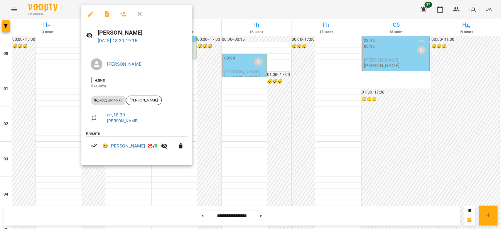
click at [245, 113] on div at bounding box center [250, 114] width 501 height 229
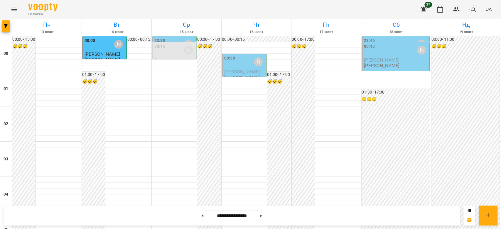
scroll to position [679, 0]
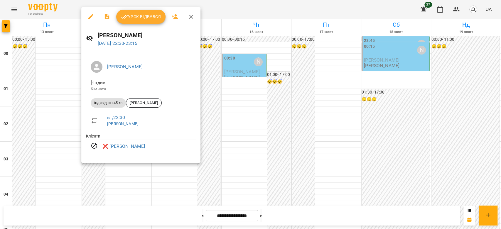
click at [304, 112] on div at bounding box center [250, 114] width 501 height 229
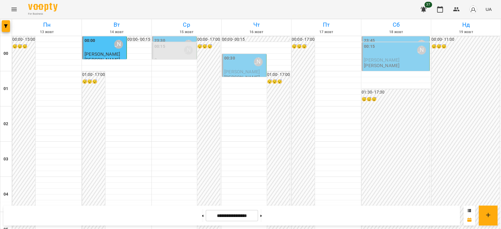
scroll to position [483, 0]
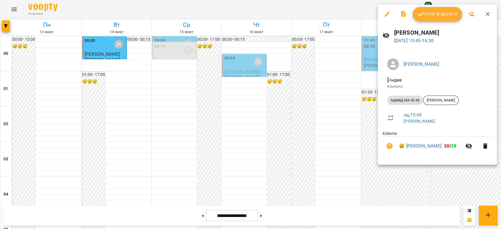
click at [336, 113] on div at bounding box center [250, 114] width 501 height 229
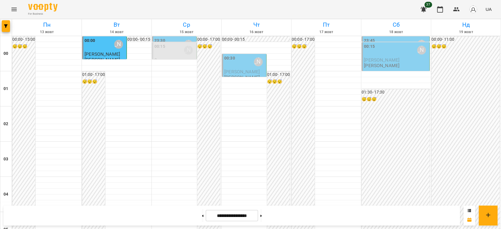
scroll to position [320, 0]
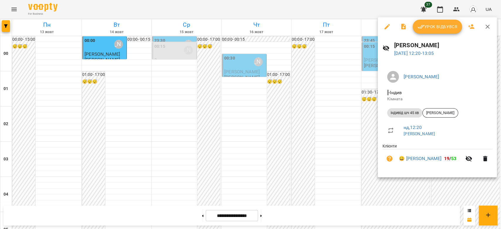
click at [344, 122] on div at bounding box center [250, 114] width 501 height 229
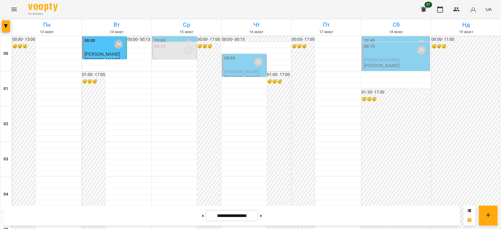
scroll to position [679, 0]
